Goal: Task Accomplishment & Management: Complete application form

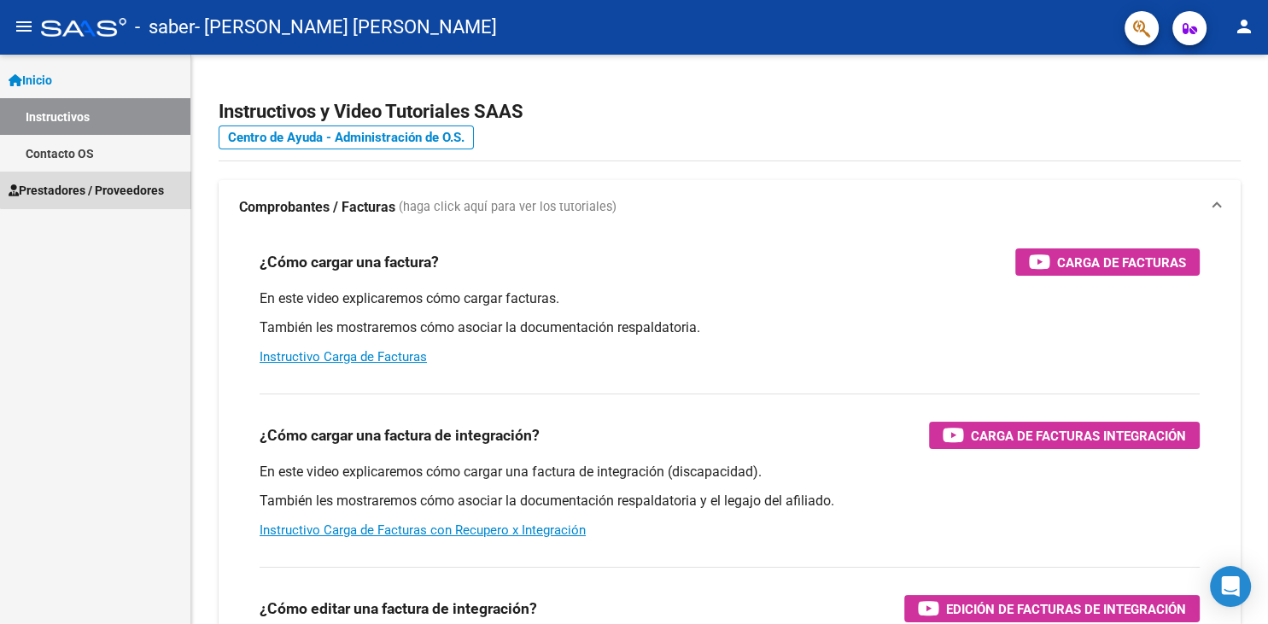
click at [142, 186] on span "Prestadores / Proveedores" at bounding box center [86, 190] width 155 height 19
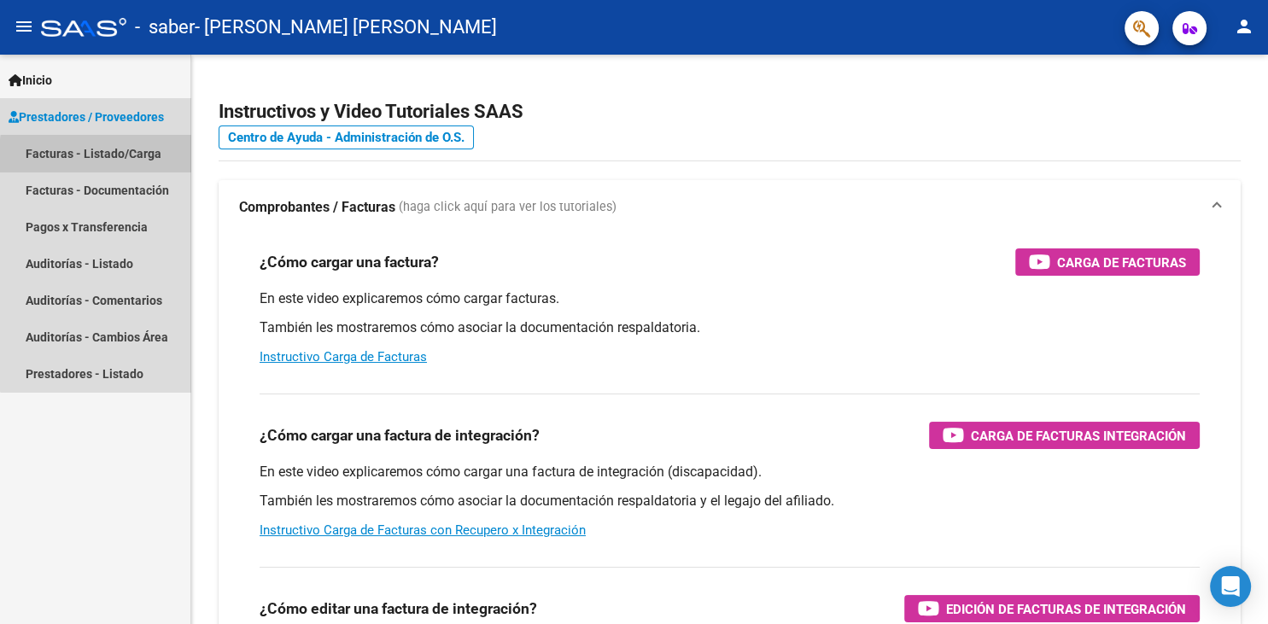
click at [145, 160] on link "Facturas - Listado/Carga" at bounding box center [95, 153] width 190 height 37
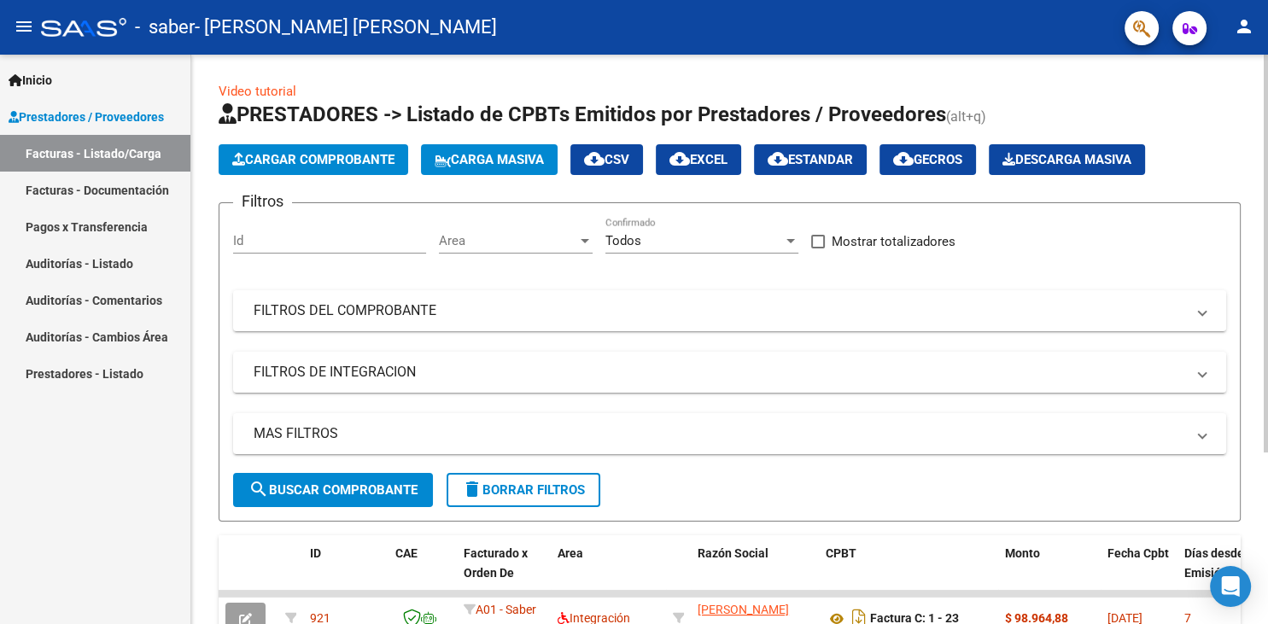
click at [1260, 544] on div "Video tutorial PRESTADORES -> Listado de CPBTs Emitidos por Prestadores / Prove…" at bounding box center [729, 463] width 1076 height 817
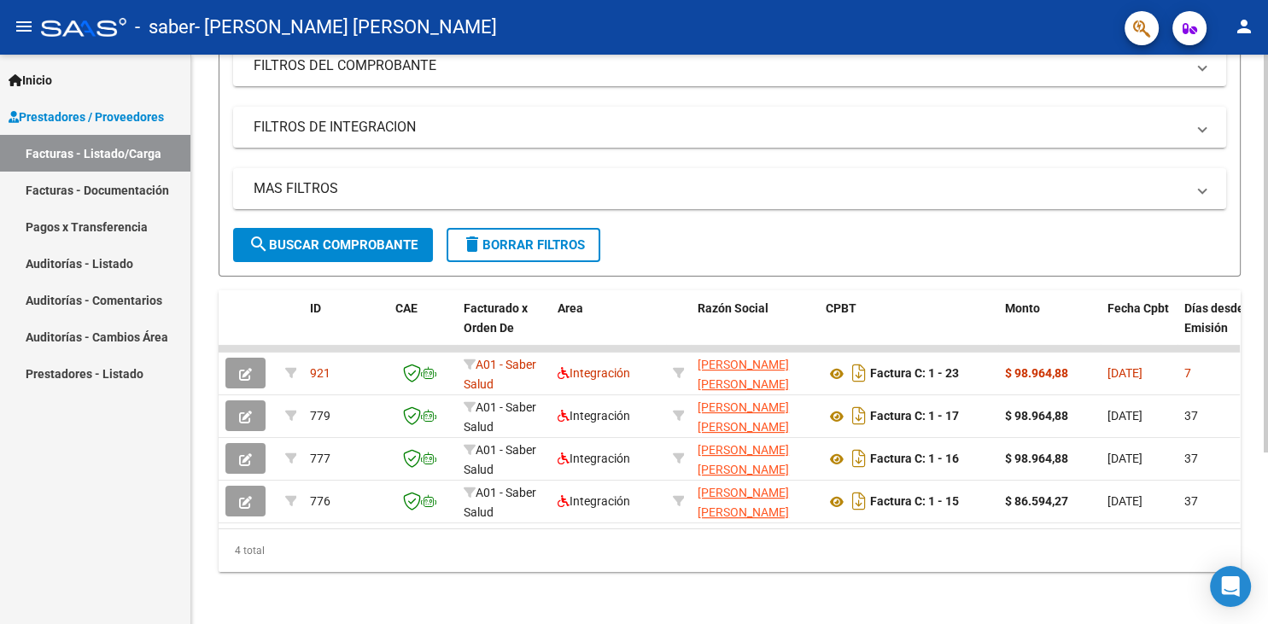
click at [1267, 541] on div at bounding box center [1265, 339] width 4 height 569
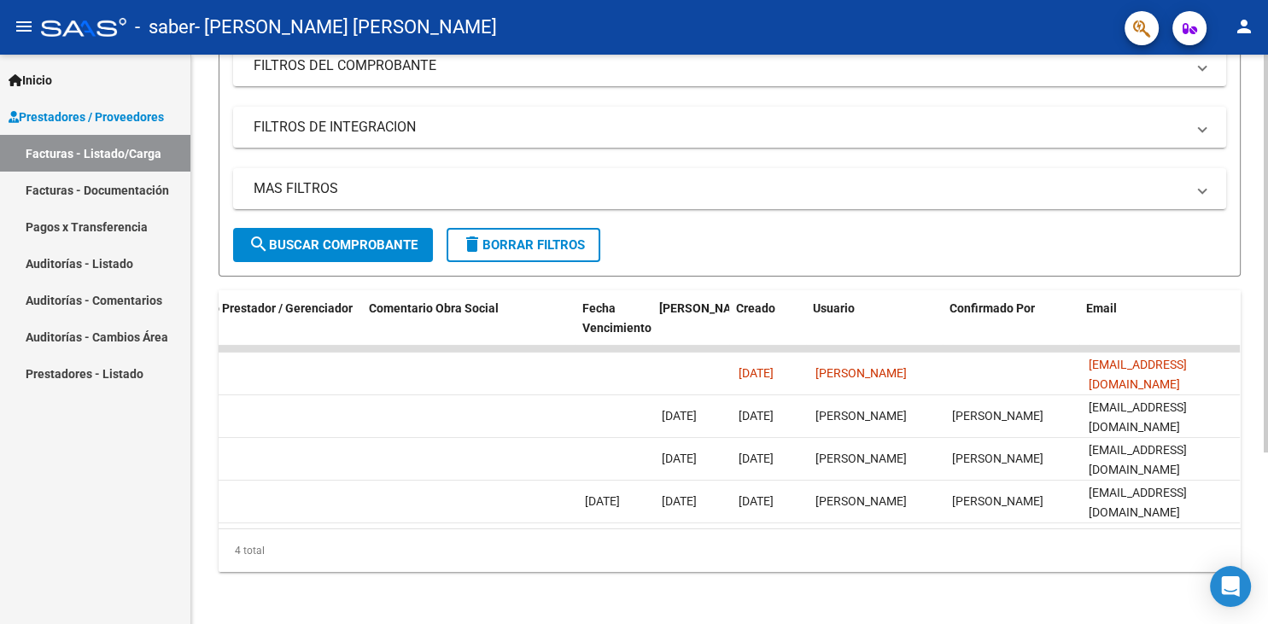
scroll to position [0, 2578]
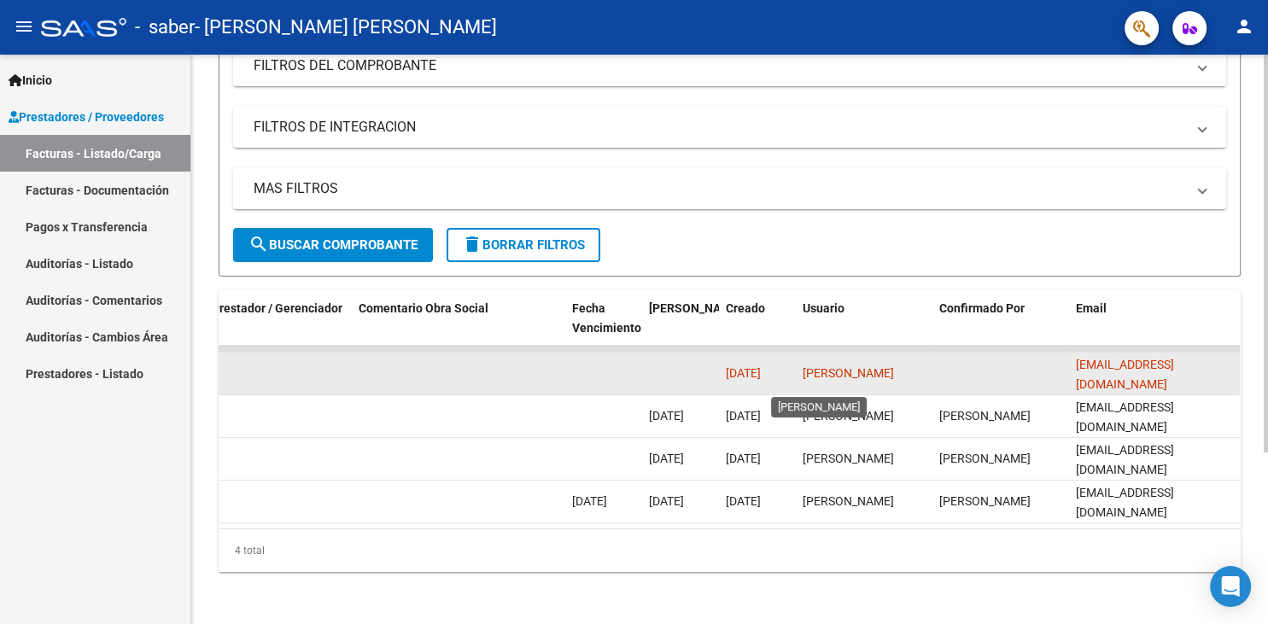
click at [866, 366] on span "[PERSON_NAME]" at bounding box center [847, 373] width 91 height 14
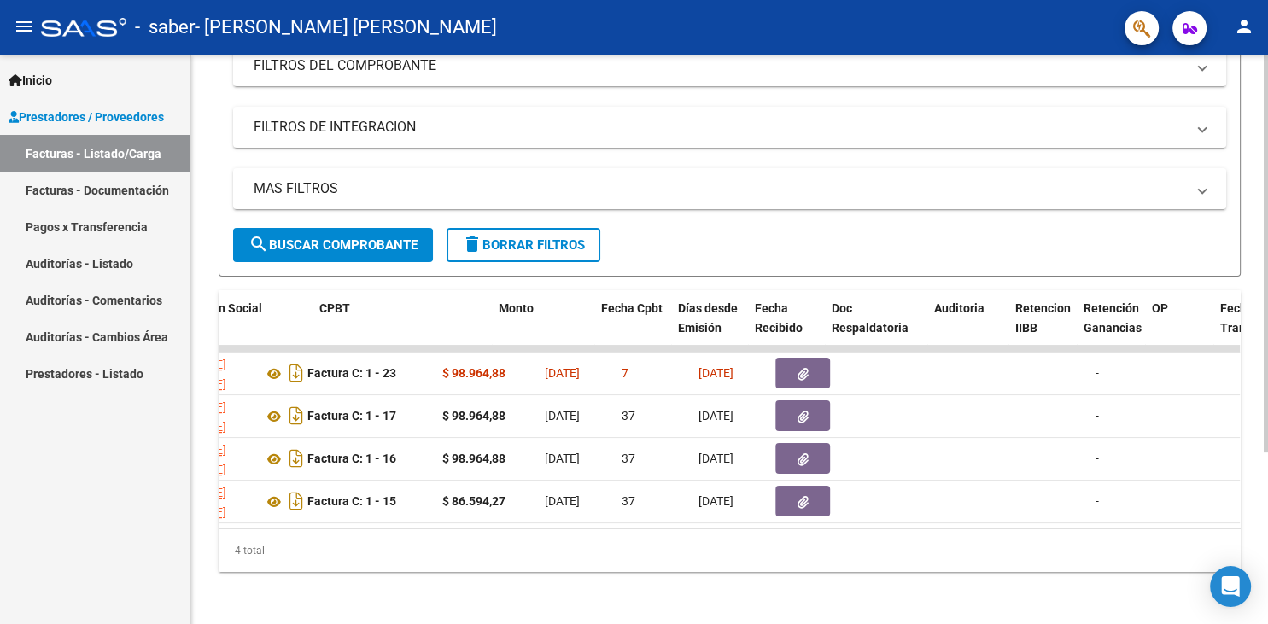
scroll to position [0, 0]
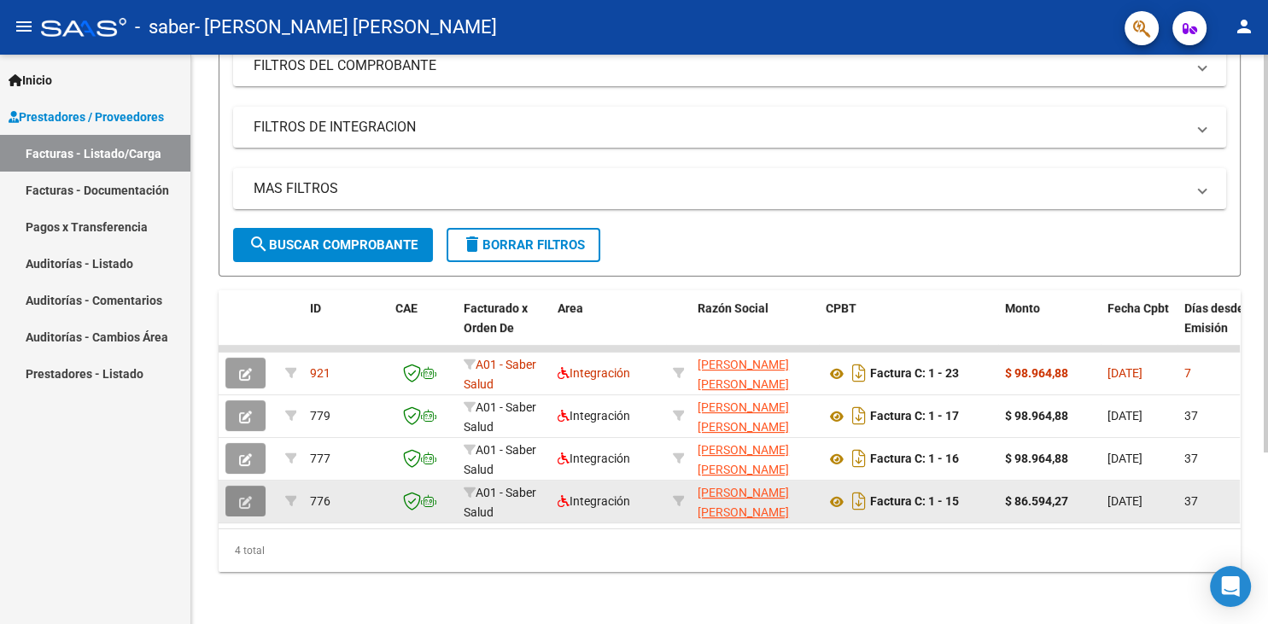
click at [250, 497] on icon "button" at bounding box center [245, 502] width 13 height 13
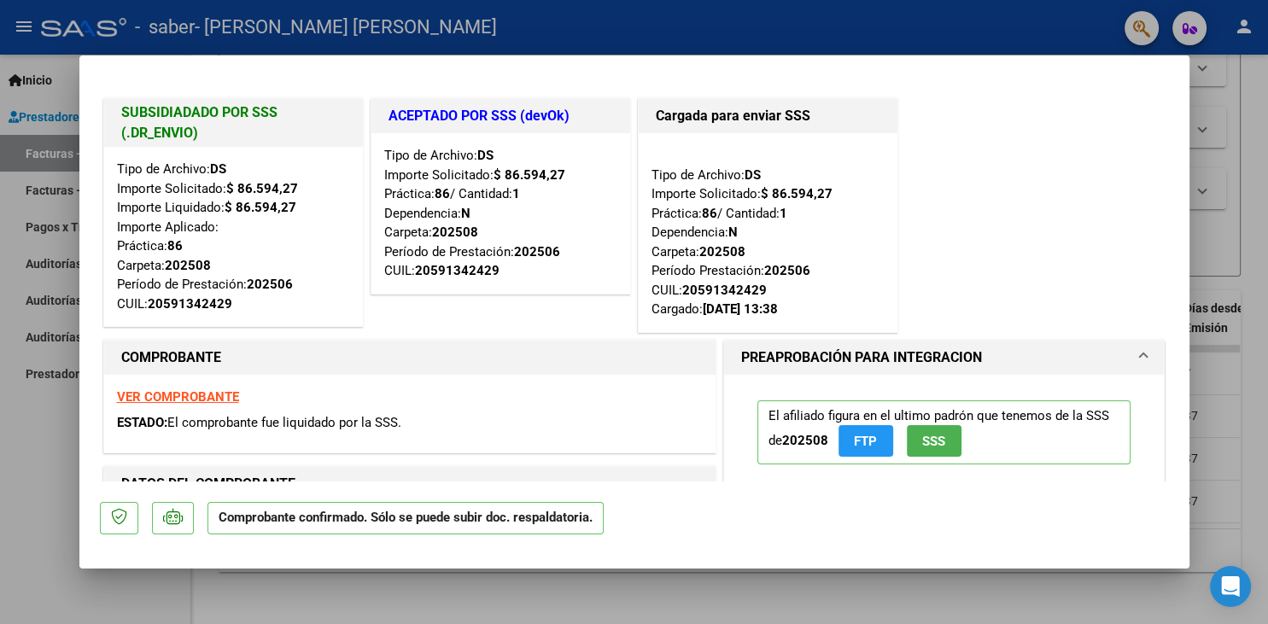
click at [220, 394] on strong "VER COMPROBANTE" at bounding box center [178, 396] width 122 height 15
click at [1223, 102] on div at bounding box center [634, 312] width 1268 height 624
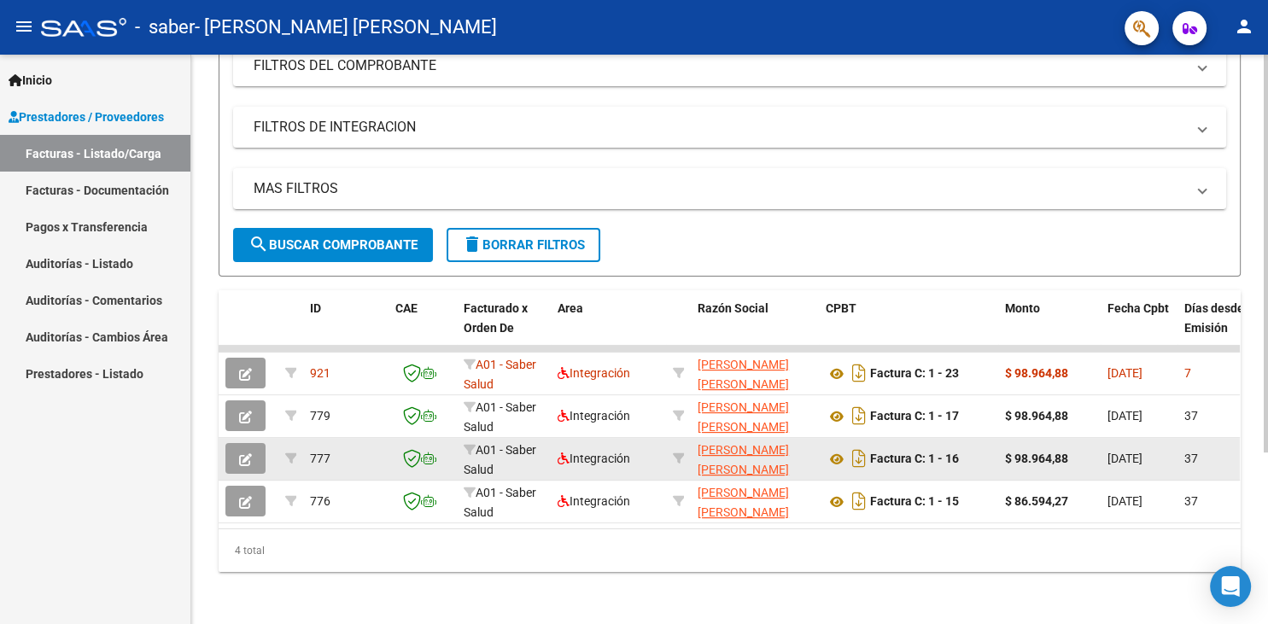
click at [256, 455] on button "button" at bounding box center [245, 458] width 40 height 31
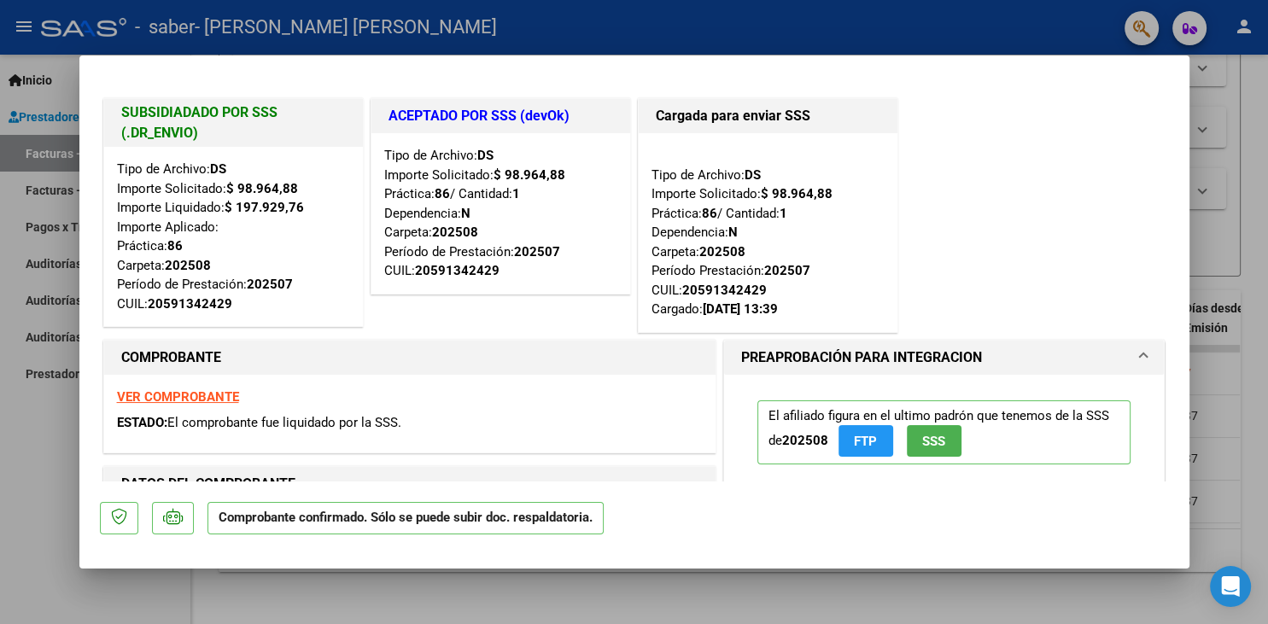
scroll to position [374, 0]
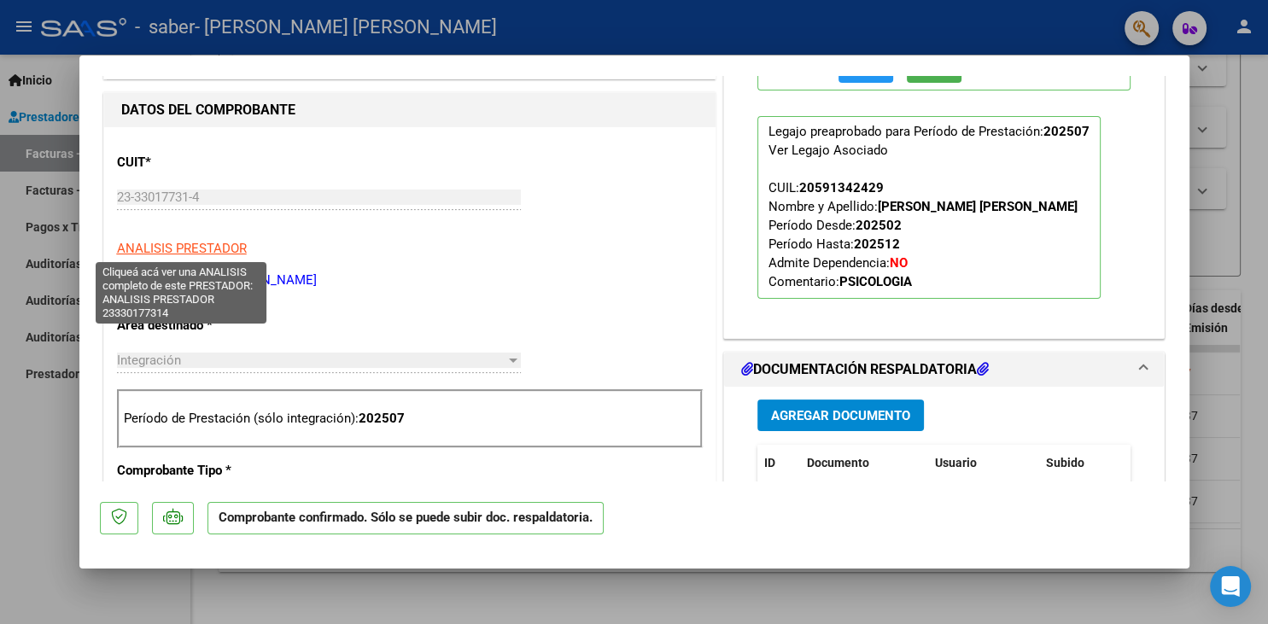
click at [203, 248] on span "ANALISIS PRESTADOR" at bounding box center [182, 248] width 130 height 15
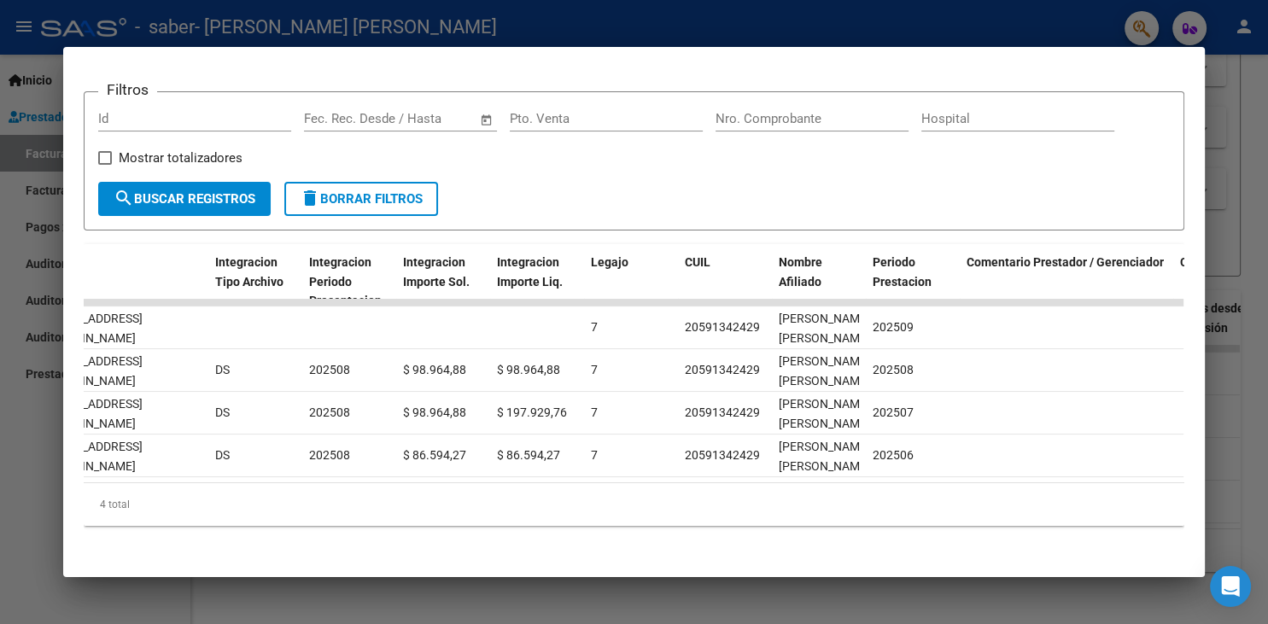
scroll to position [0, 2588]
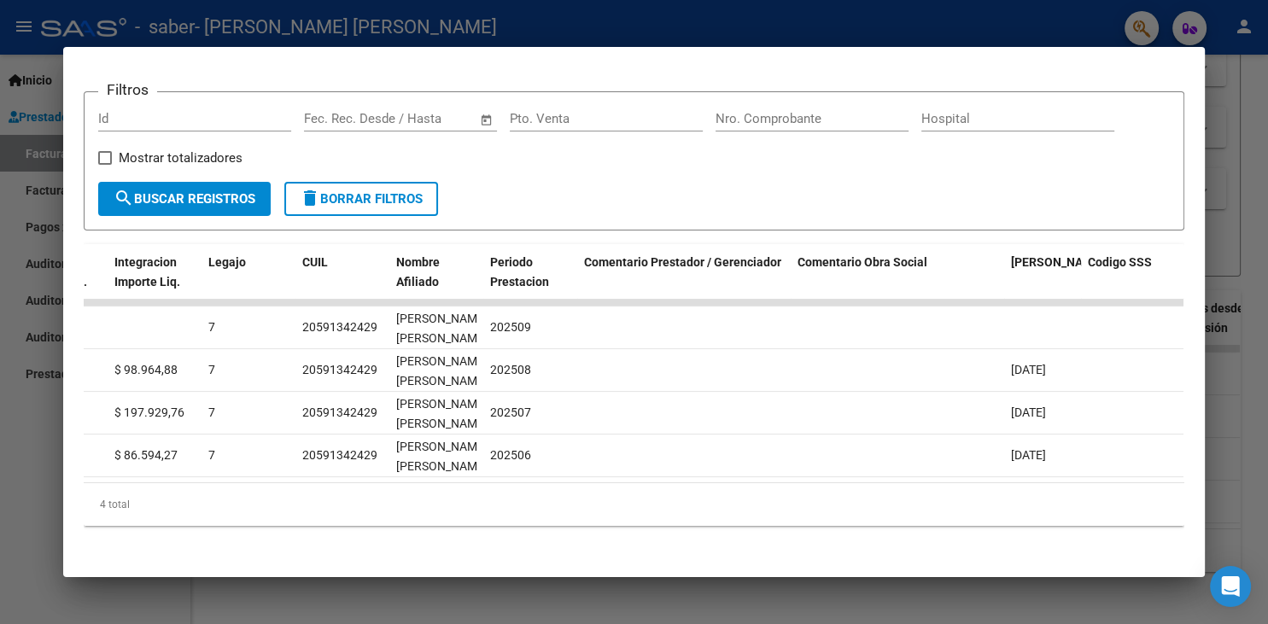
click at [1223, 114] on div at bounding box center [634, 312] width 1268 height 624
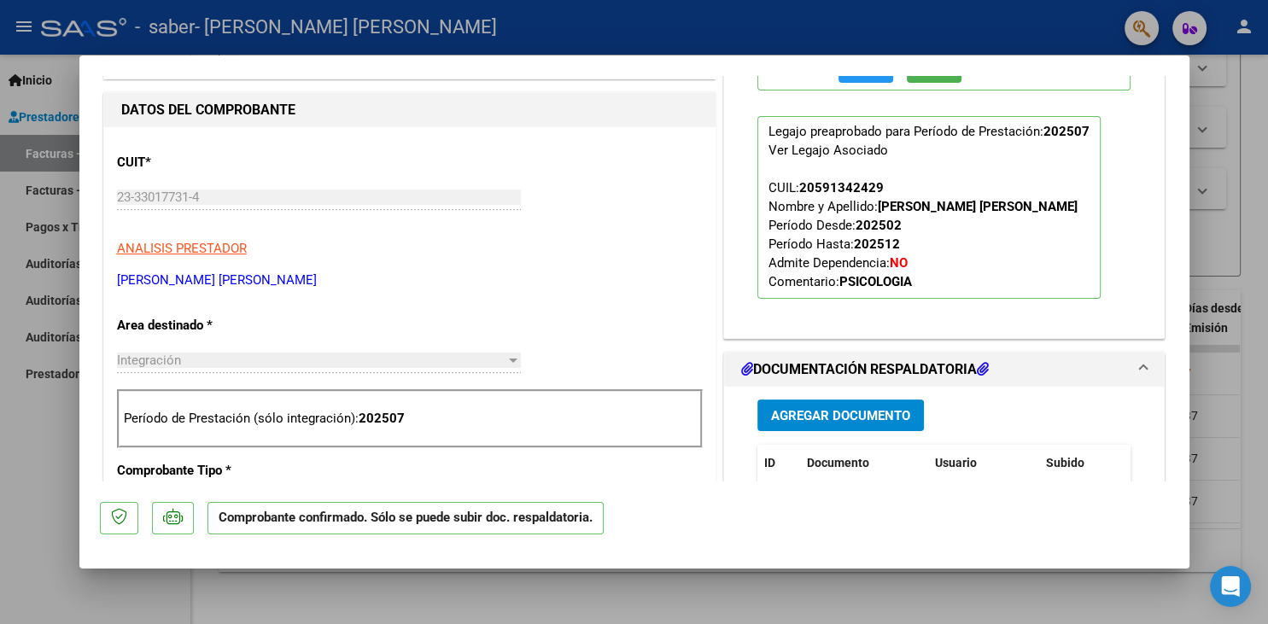
click at [1229, 101] on div at bounding box center [634, 312] width 1268 height 624
type input "$ 0,00"
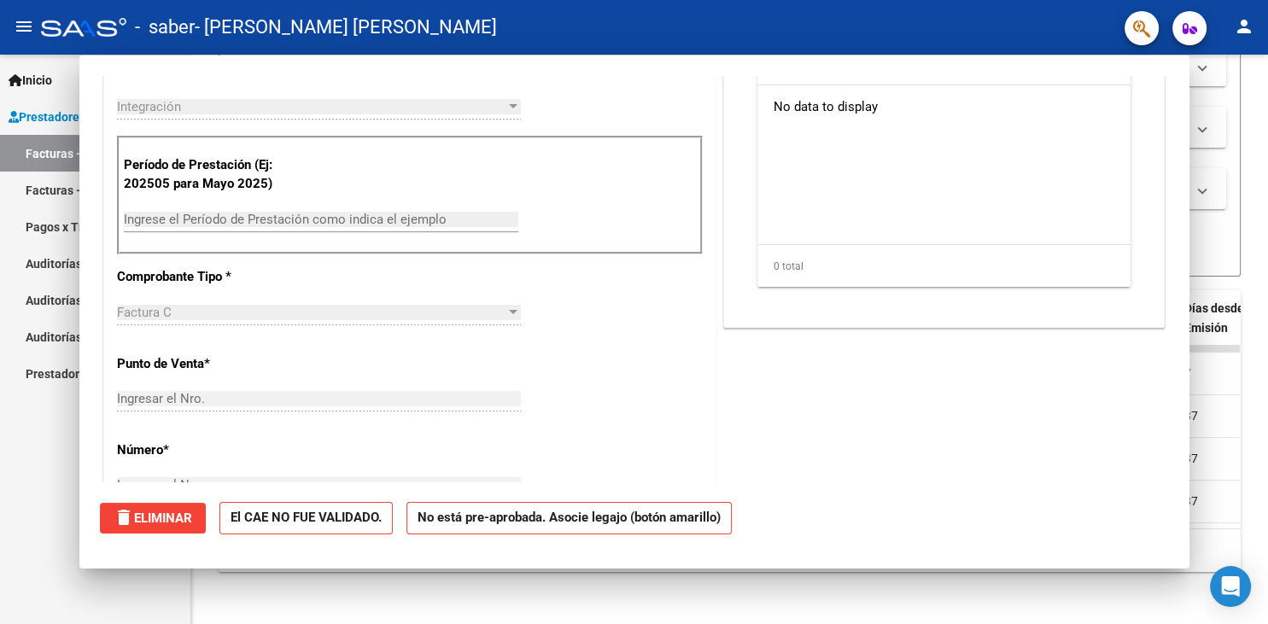
scroll to position [0, 0]
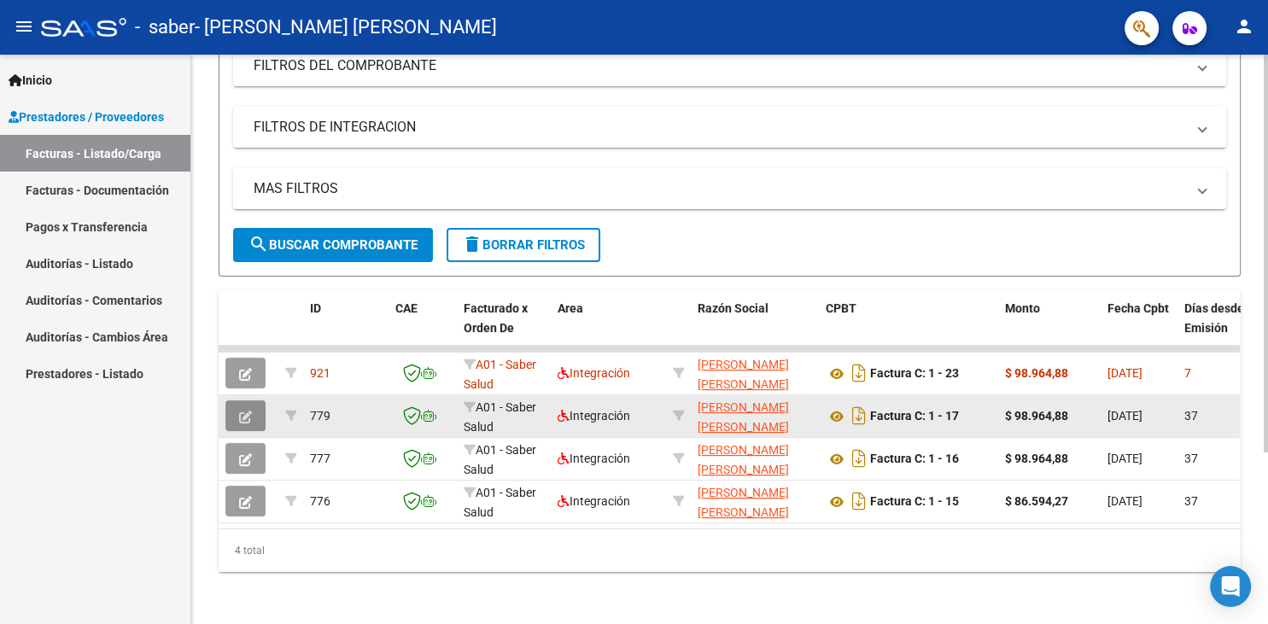
click at [248, 411] on icon "button" at bounding box center [245, 417] width 13 height 13
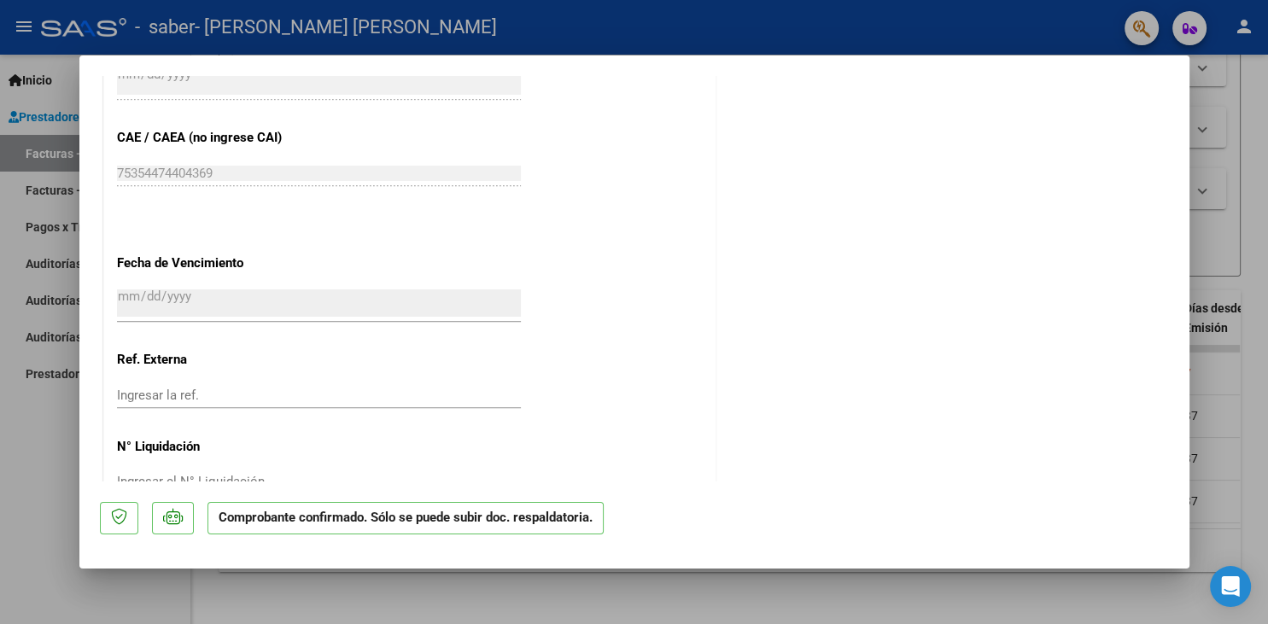
scroll to position [1172, 0]
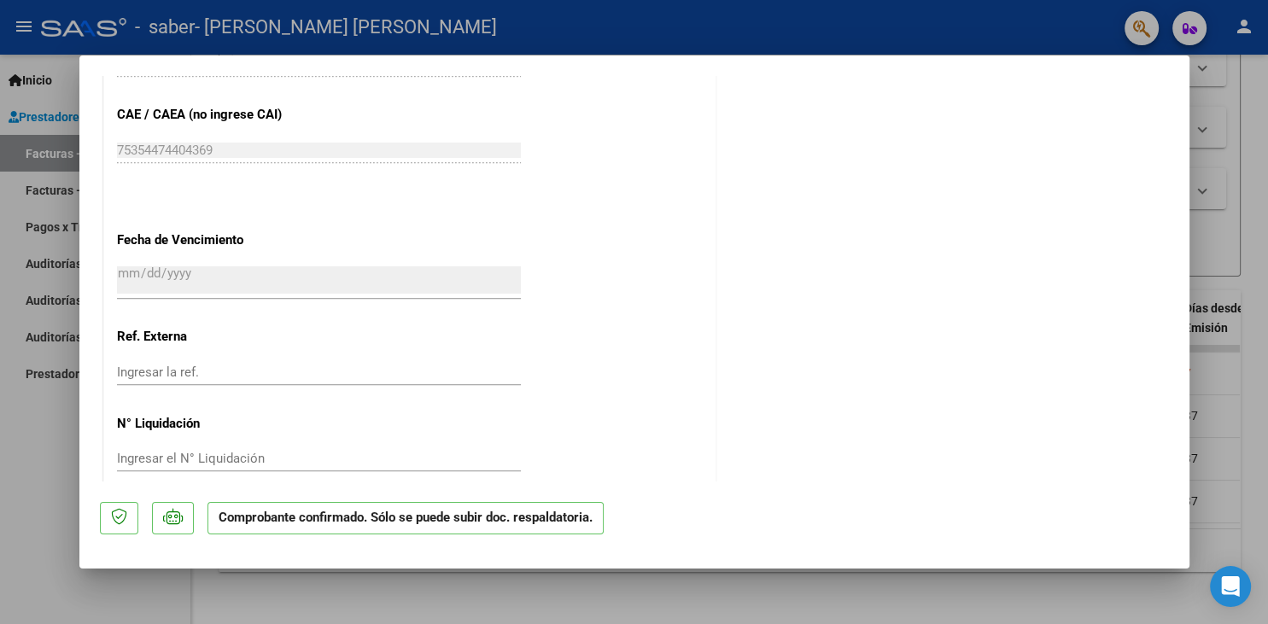
click at [1221, 131] on div at bounding box center [634, 312] width 1268 height 624
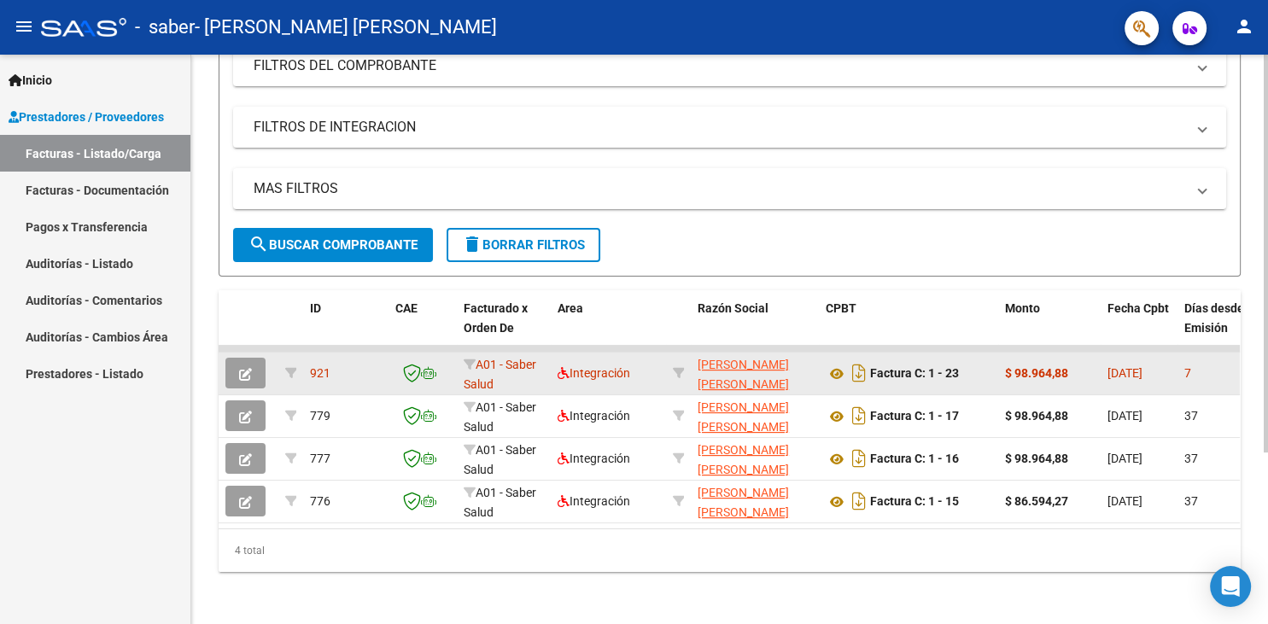
click at [236, 369] on button "button" at bounding box center [245, 373] width 40 height 31
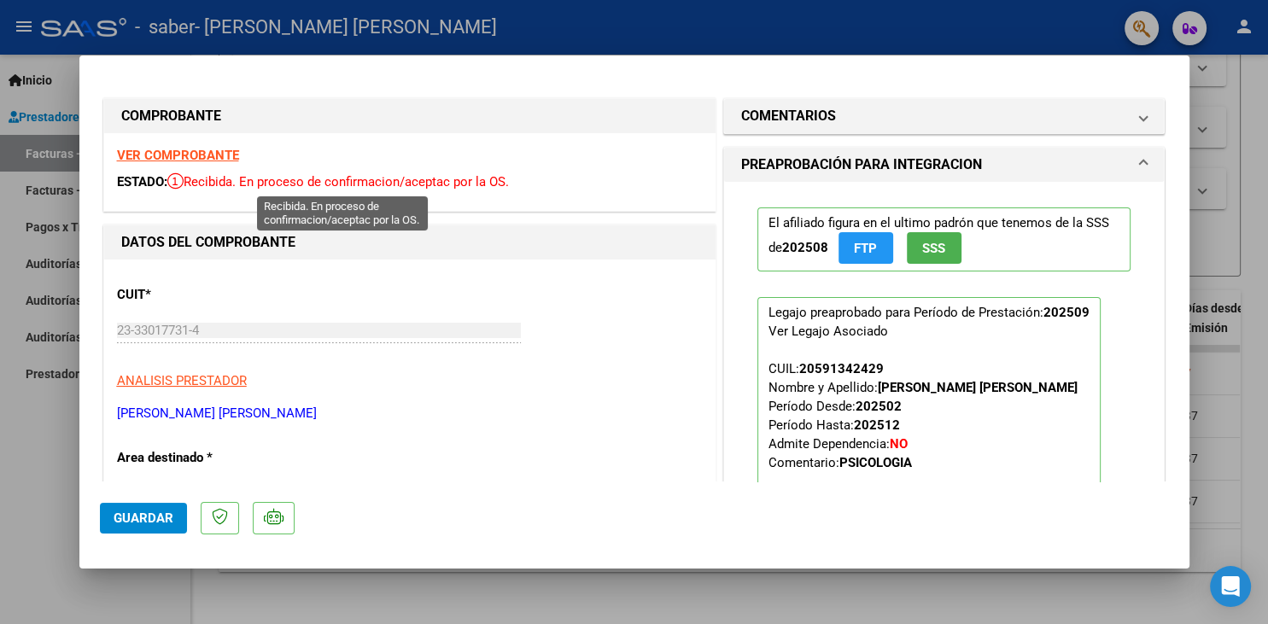
click at [179, 186] on icon at bounding box center [175, 180] width 16 height 17
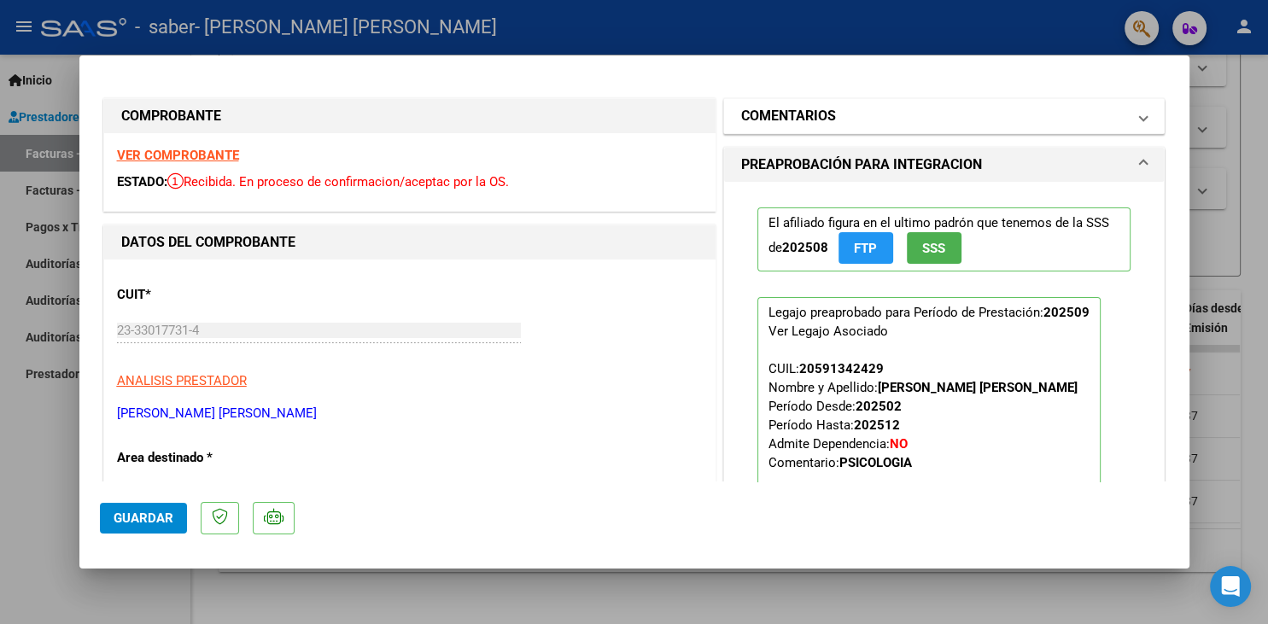
click at [1152, 114] on mat-expansion-panel-header "COMENTARIOS" at bounding box center [944, 116] width 440 height 34
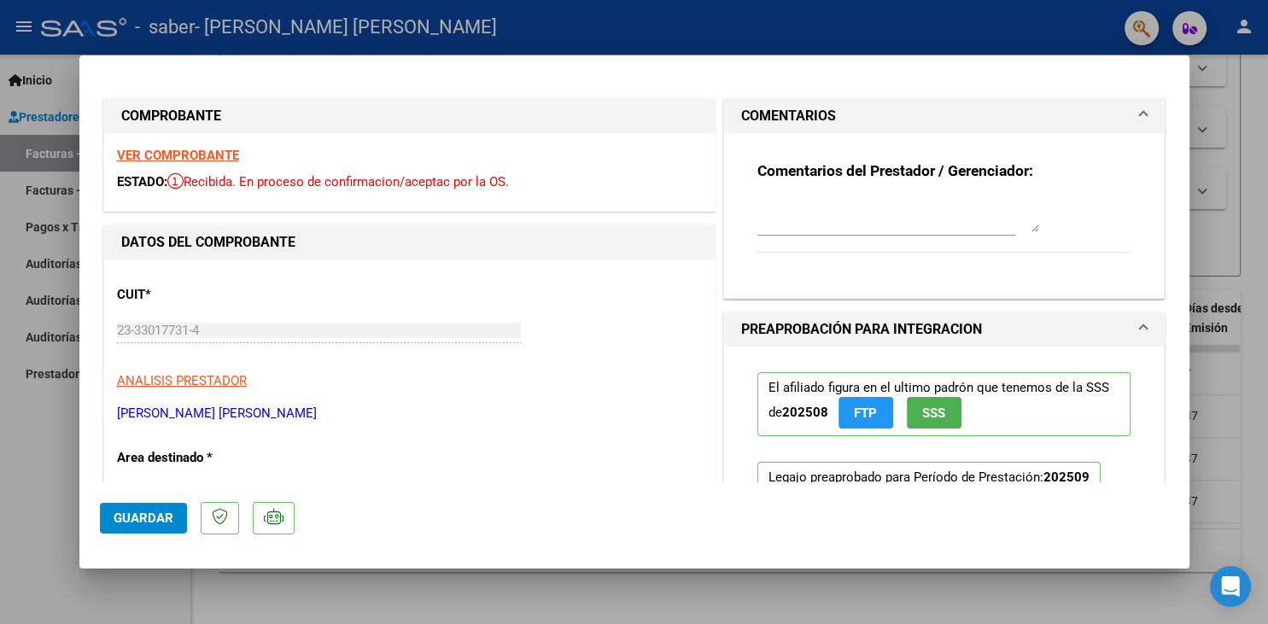
click at [1152, 114] on mat-expansion-panel-header "COMENTARIOS" at bounding box center [944, 116] width 440 height 34
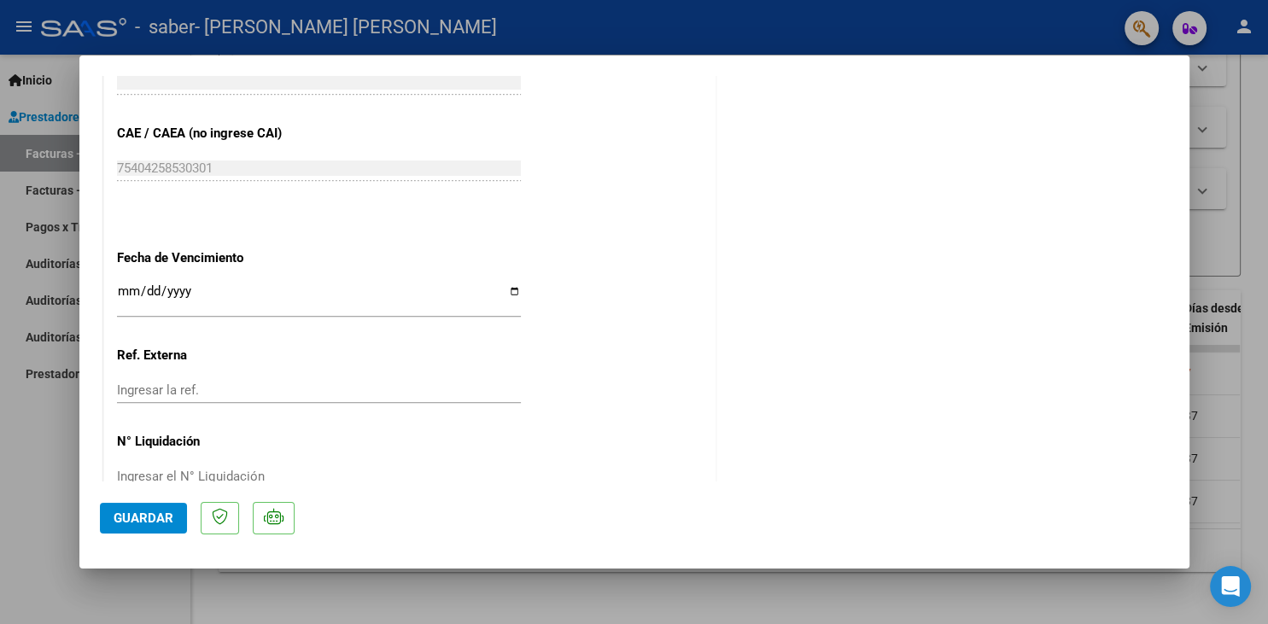
scroll to position [1038, 0]
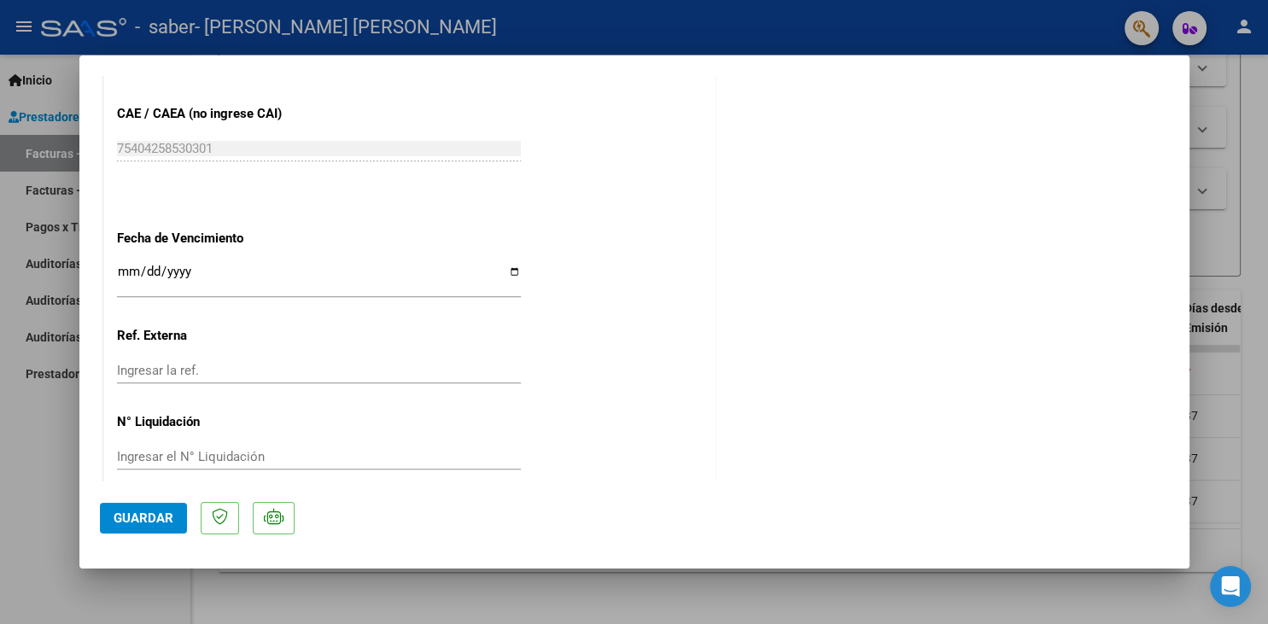
click at [1263, 171] on div at bounding box center [634, 312] width 1268 height 624
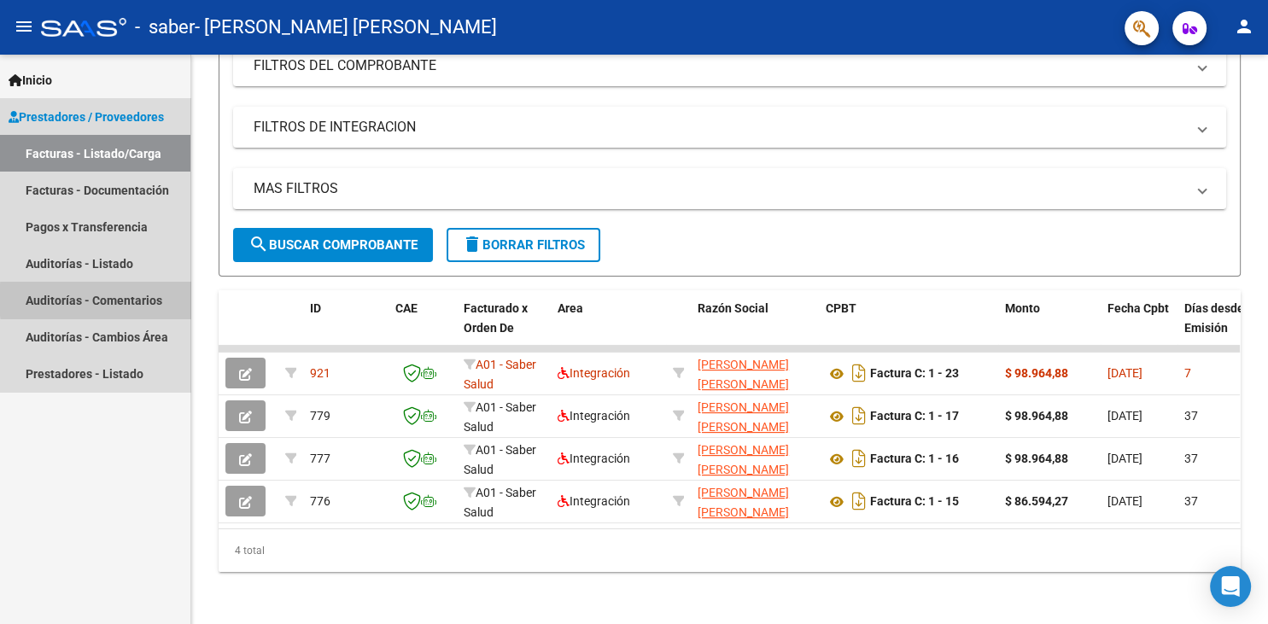
click at [160, 300] on link "Auditorías - Comentarios" at bounding box center [95, 300] width 190 height 37
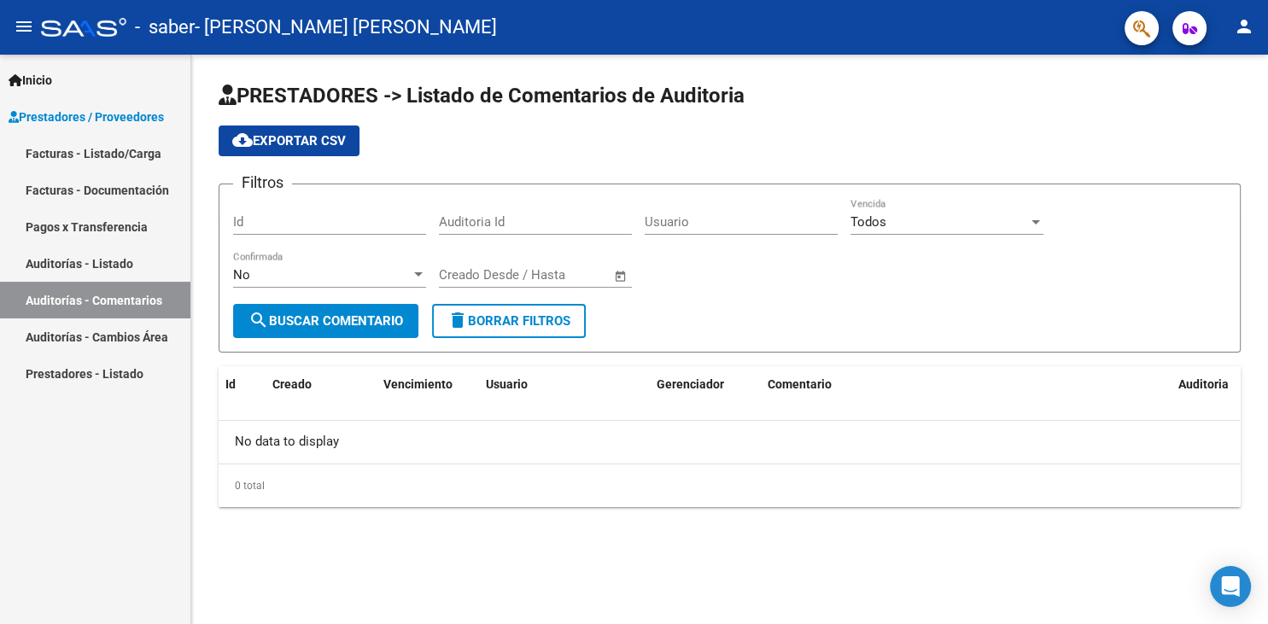
click at [125, 152] on link "Facturas - Listado/Carga" at bounding box center [95, 153] width 190 height 37
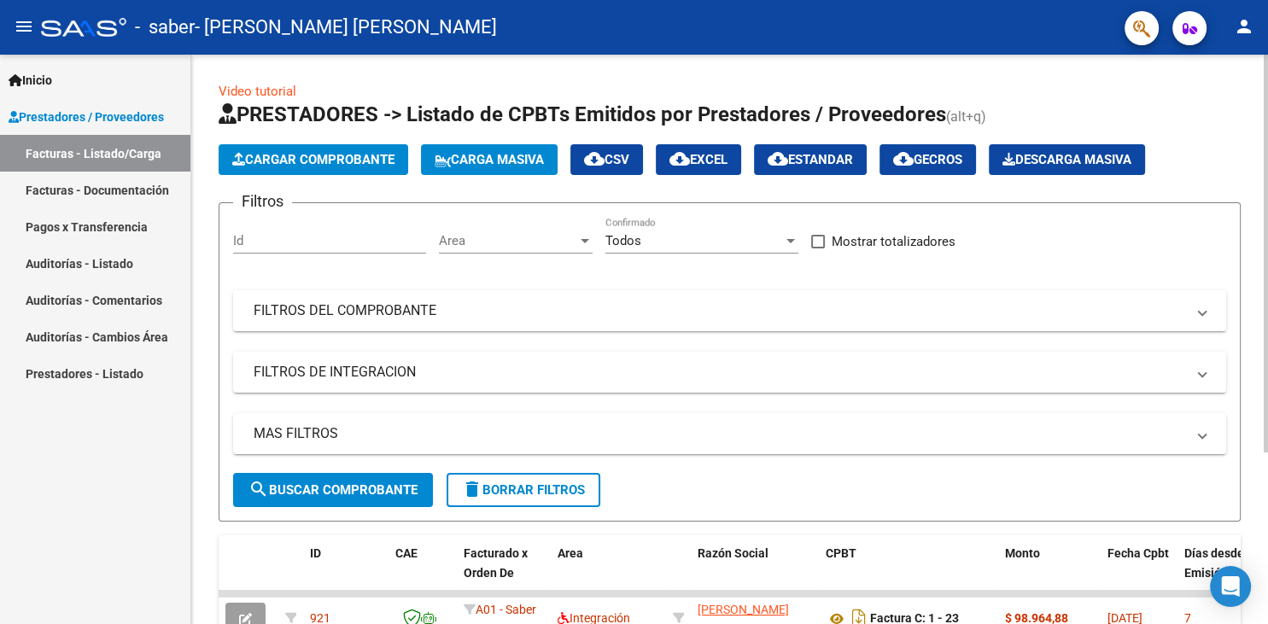
scroll to position [245, 0]
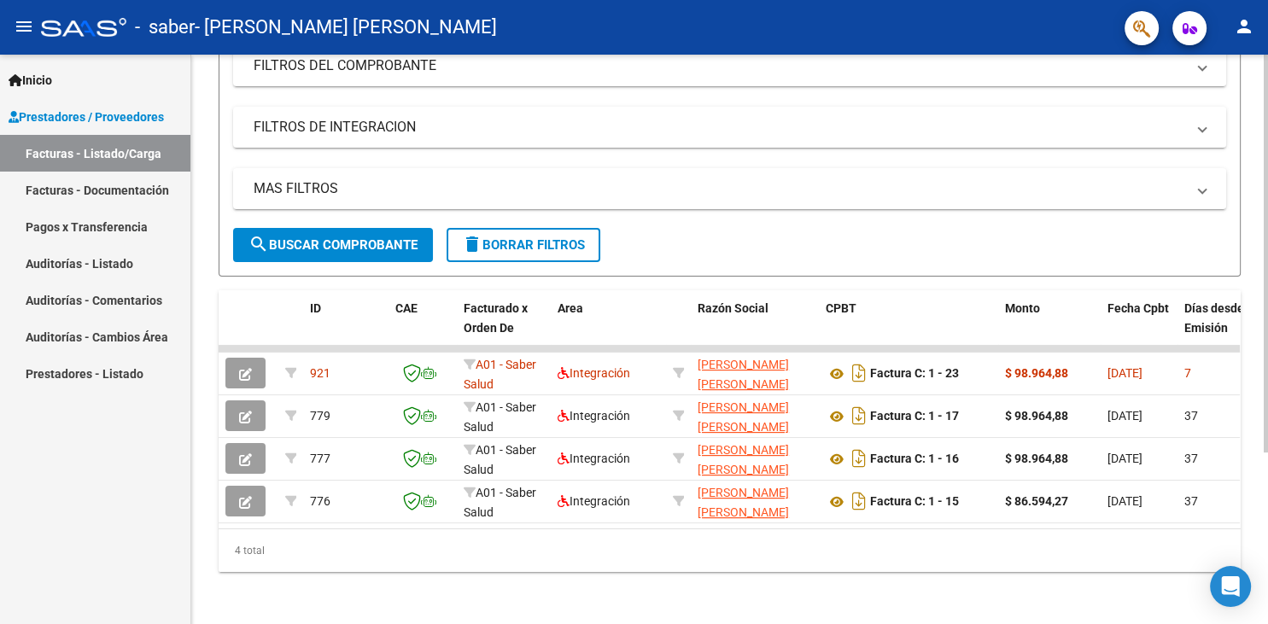
click at [1267, 545] on div at bounding box center [1265, 339] width 4 height 569
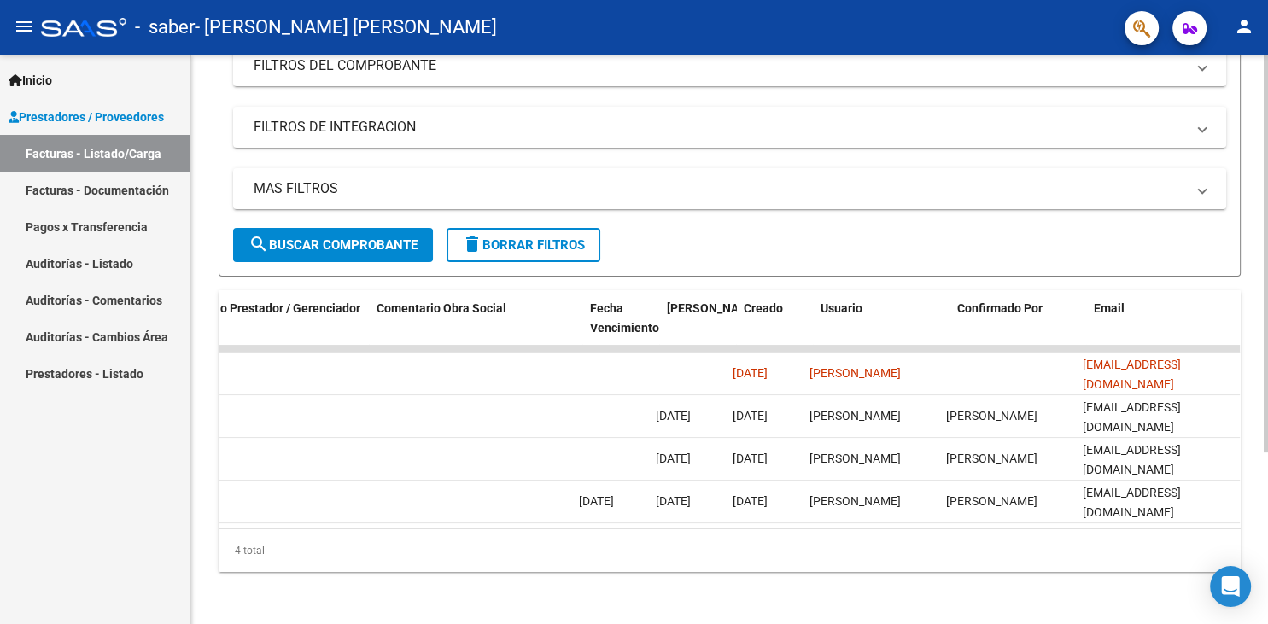
scroll to position [0, 2578]
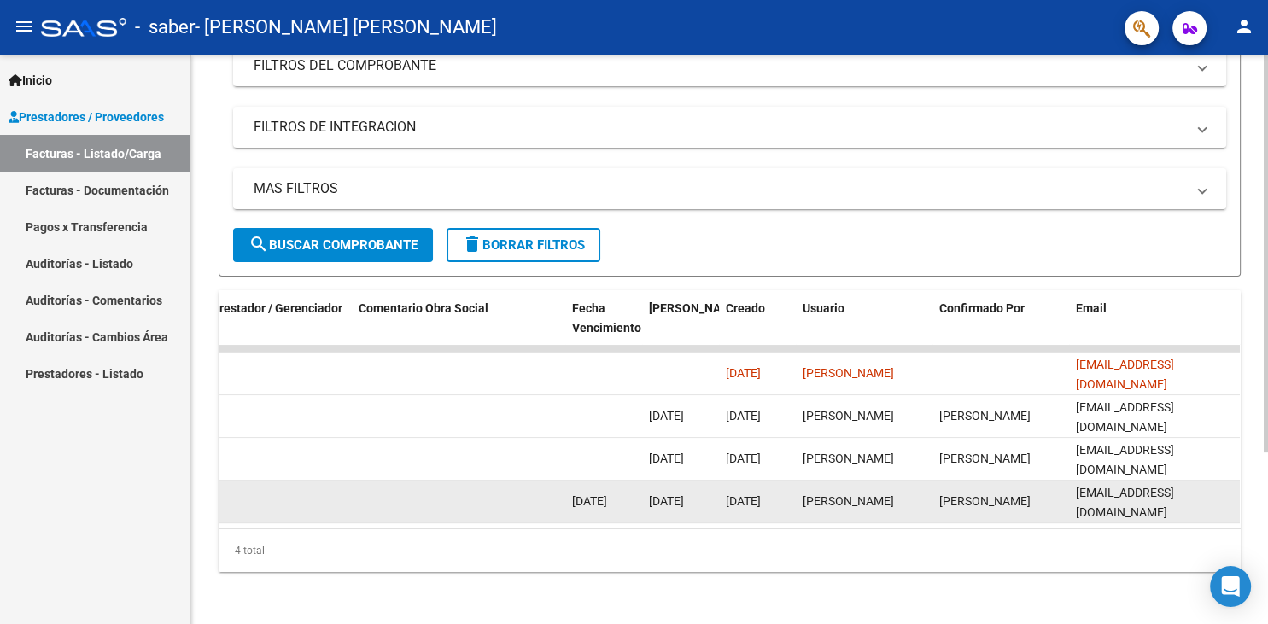
click at [854, 500] on div "[PERSON_NAME]" at bounding box center [863, 502] width 123 height 20
